Goal: Information Seeking & Learning: Learn about a topic

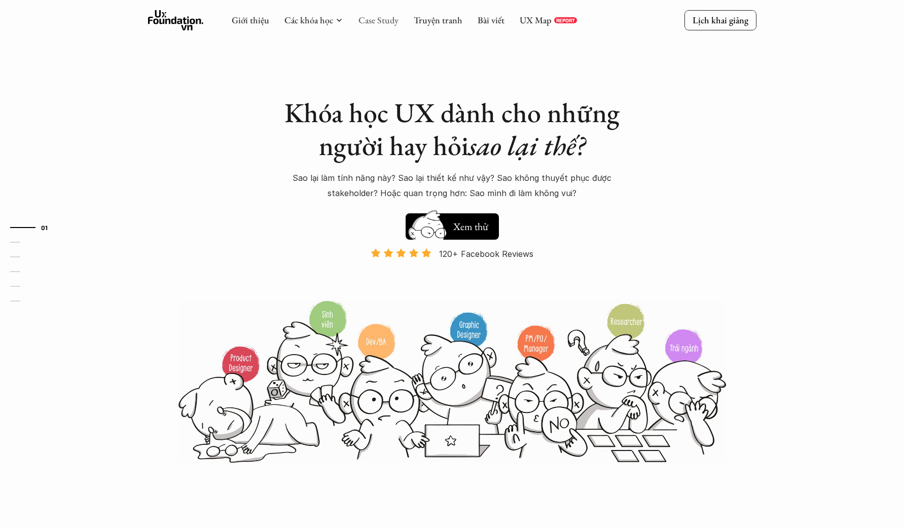
click at [366, 22] on link "Case Study" at bounding box center [378, 20] width 40 height 12
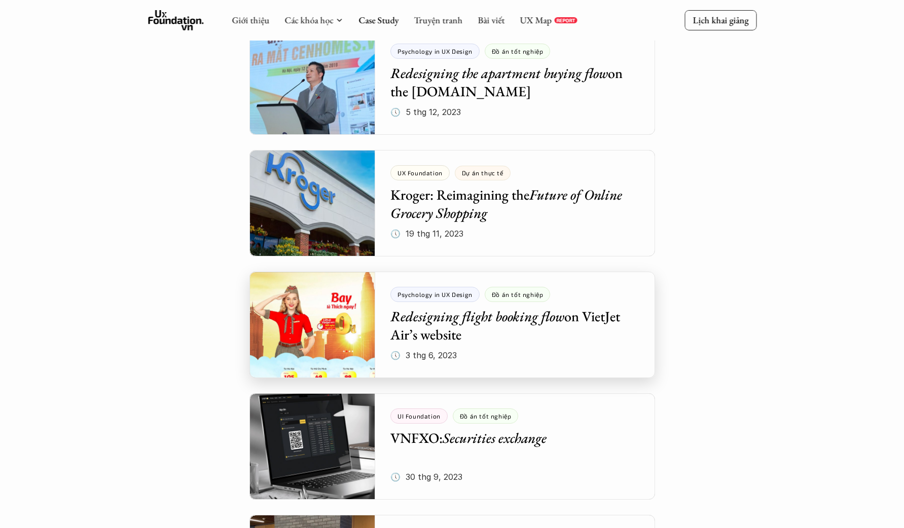
scroll to position [2153, 0]
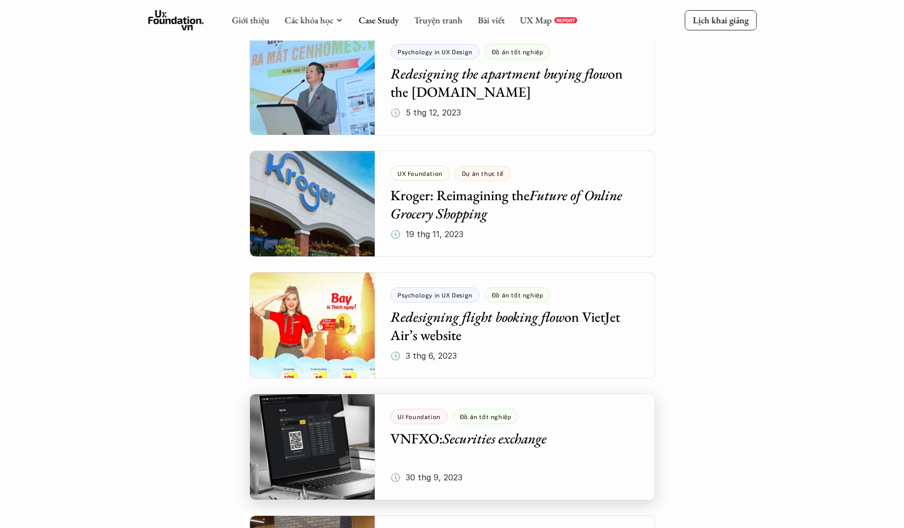
click at [526, 433] on div at bounding box center [451, 447] width 405 height 106
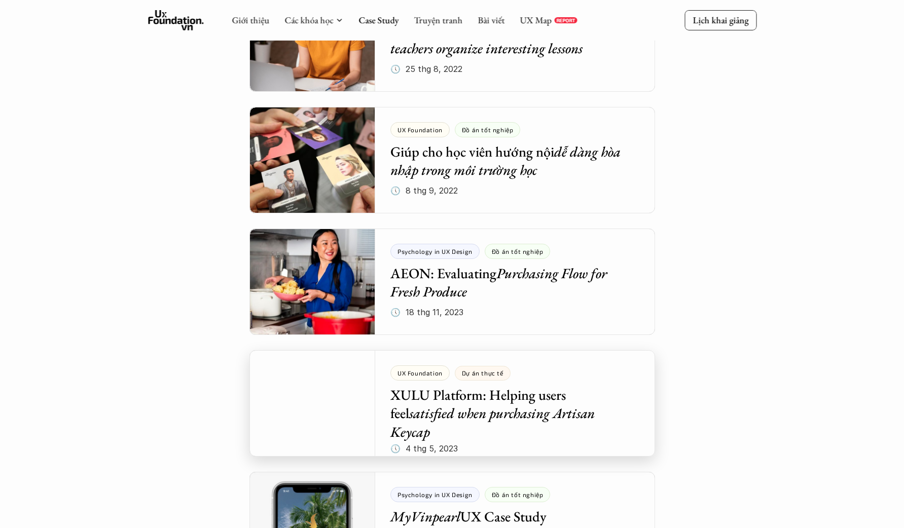
scroll to position [3774, 0]
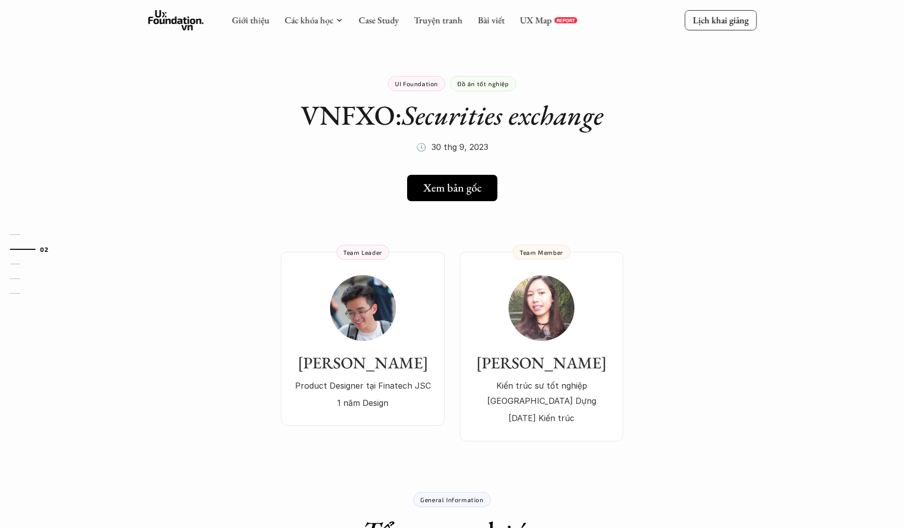
click at [794, 246] on div "Thanh Lâm Product Designer tại Finatech JSC 1 năm Design Team Leader Quỳnh Đỗ K…" at bounding box center [452, 331] width 730 height 220
